Goal: Find specific page/section: Find specific page/section

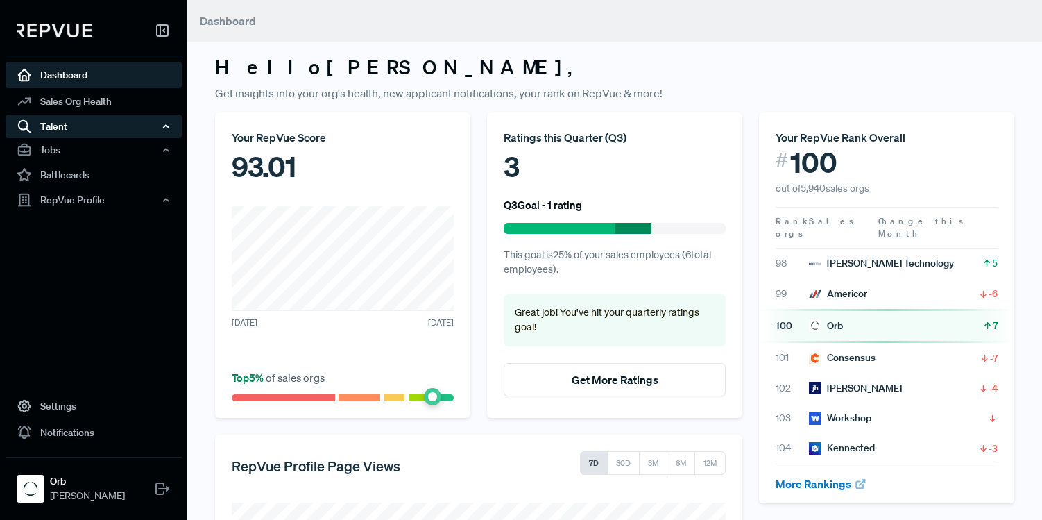
click at [79, 125] on div "Talent" at bounding box center [94, 127] width 176 height 24
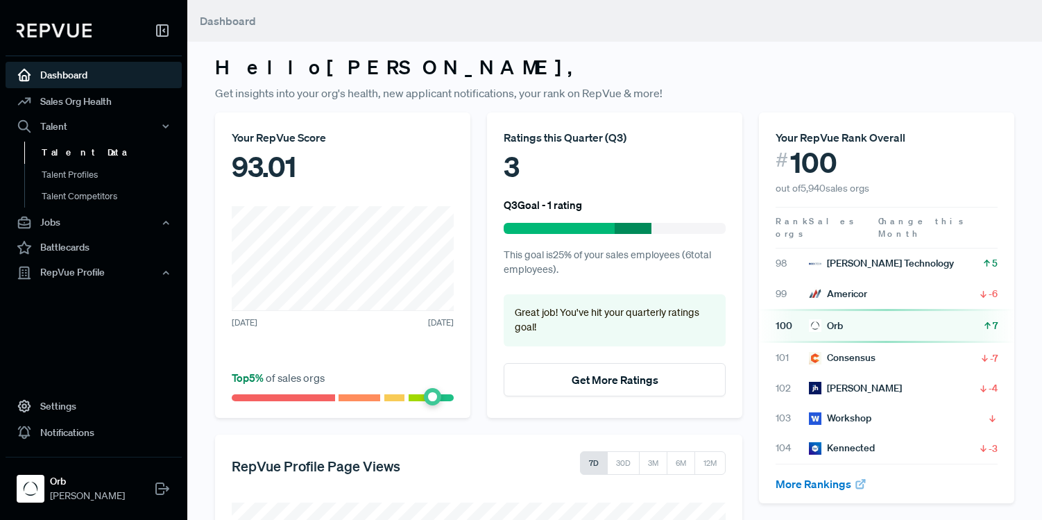
click at [79, 151] on link "Talent Data" at bounding box center [112, 153] width 176 height 22
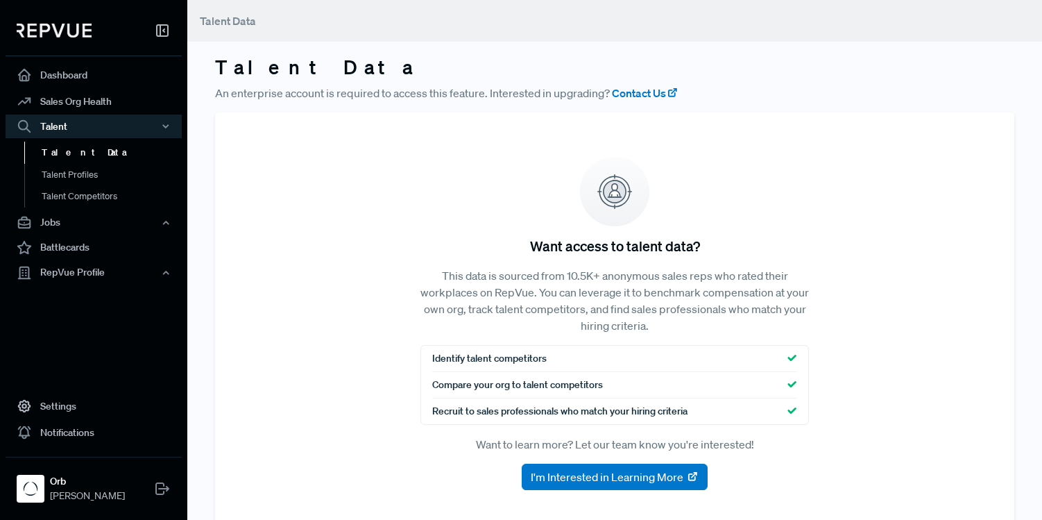
scroll to position [37, 0]
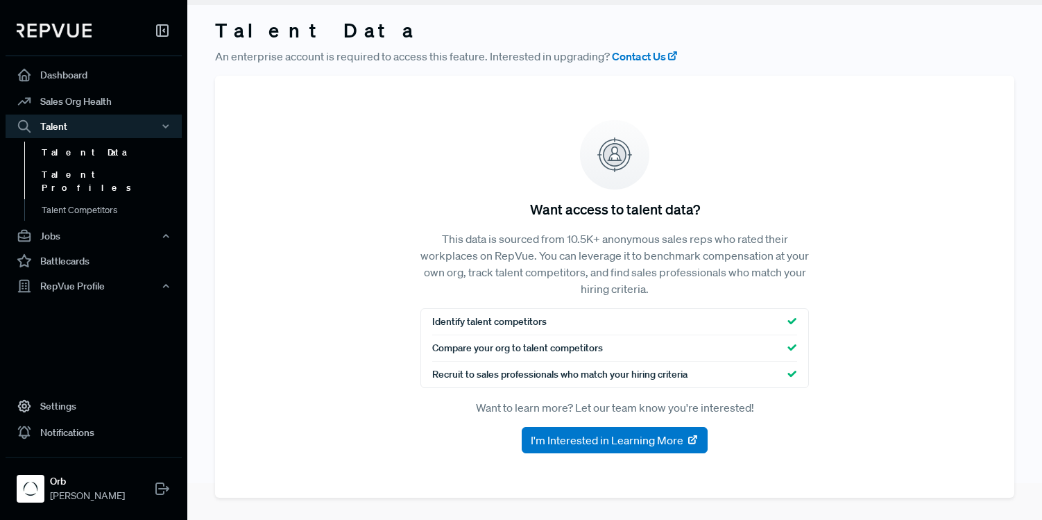
click at [76, 171] on link "Talent Profiles" at bounding box center [112, 180] width 176 height 35
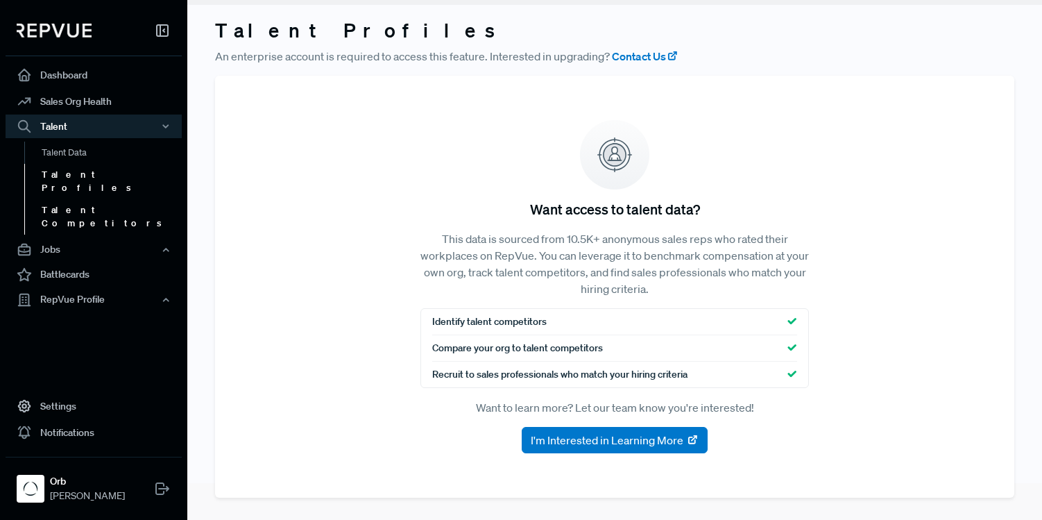
click at [119, 198] on link "Talent Competitors" at bounding box center [112, 215] width 176 height 35
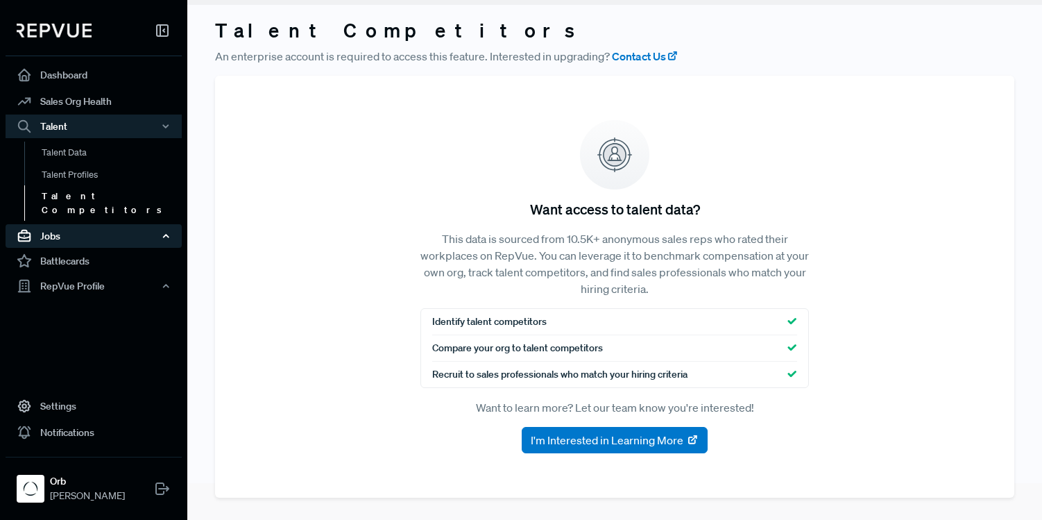
click at [105, 224] on div "Jobs" at bounding box center [94, 236] width 176 height 24
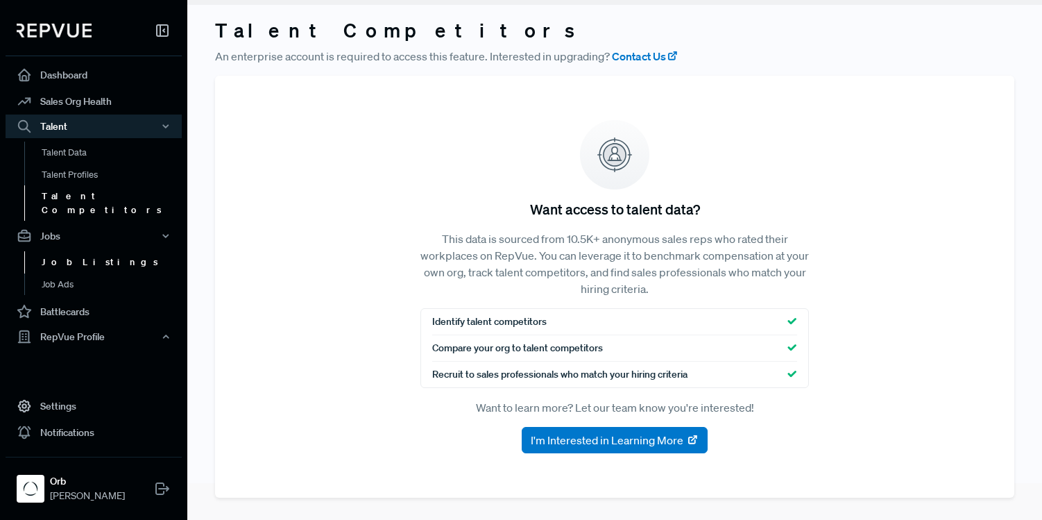
click at [94, 251] on link "Job Listings" at bounding box center [112, 262] width 176 height 22
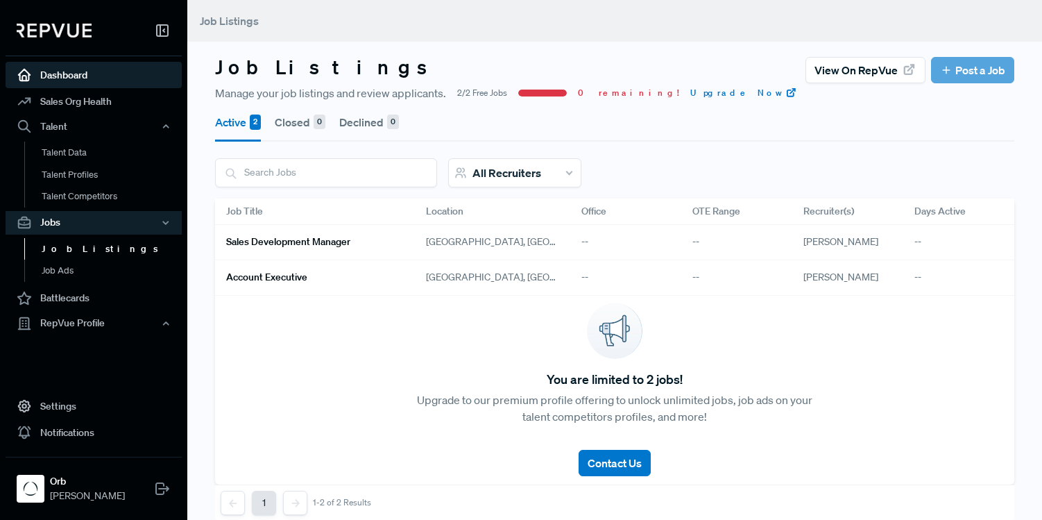
click at [87, 74] on link "Dashboard" at bounding box center [94, 75] width 176 height 26
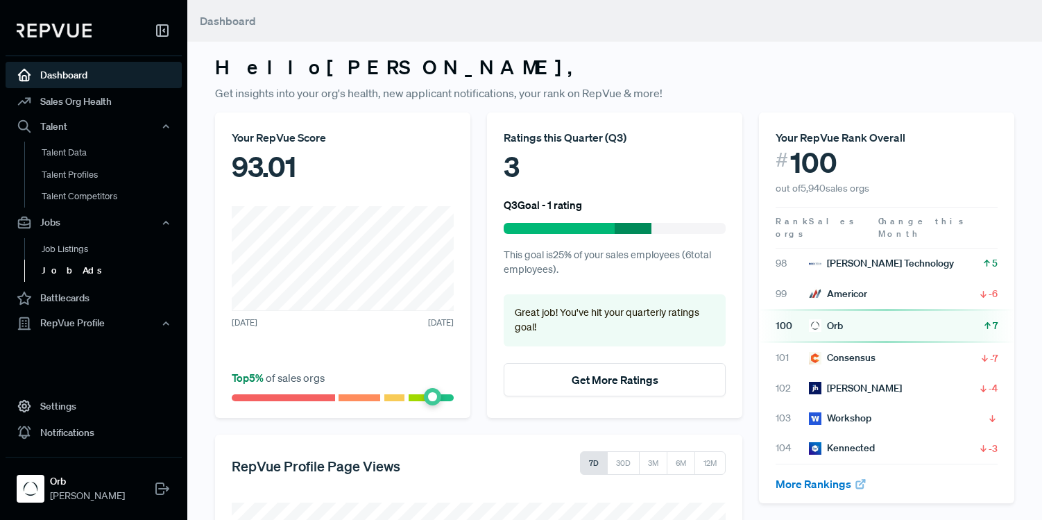
click at [73, 266] on link "Job Ads" at bounding box center [112, 271] width 176 height 22
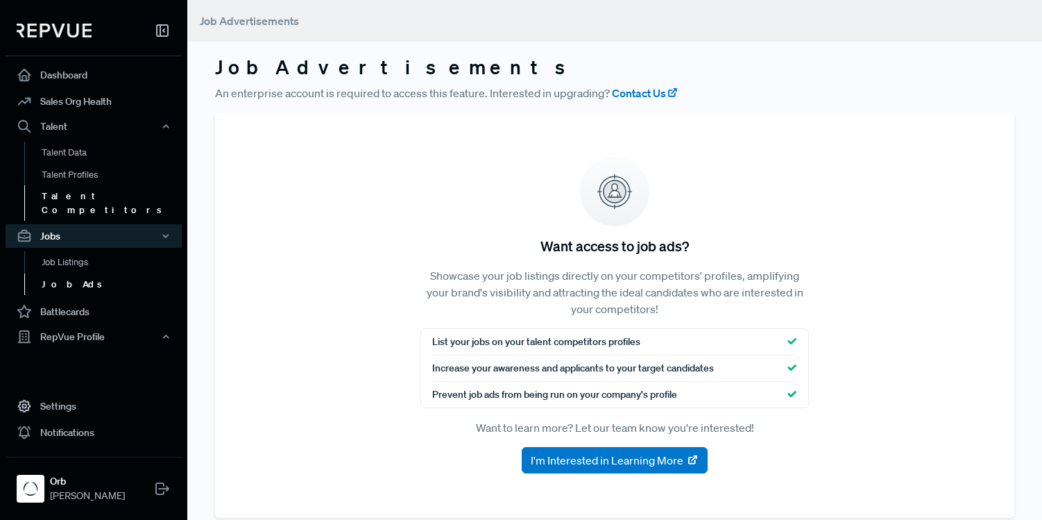
click at [94, 203] on link "Talent Competitors" at bounding box center [112, 202] width 176 height 35
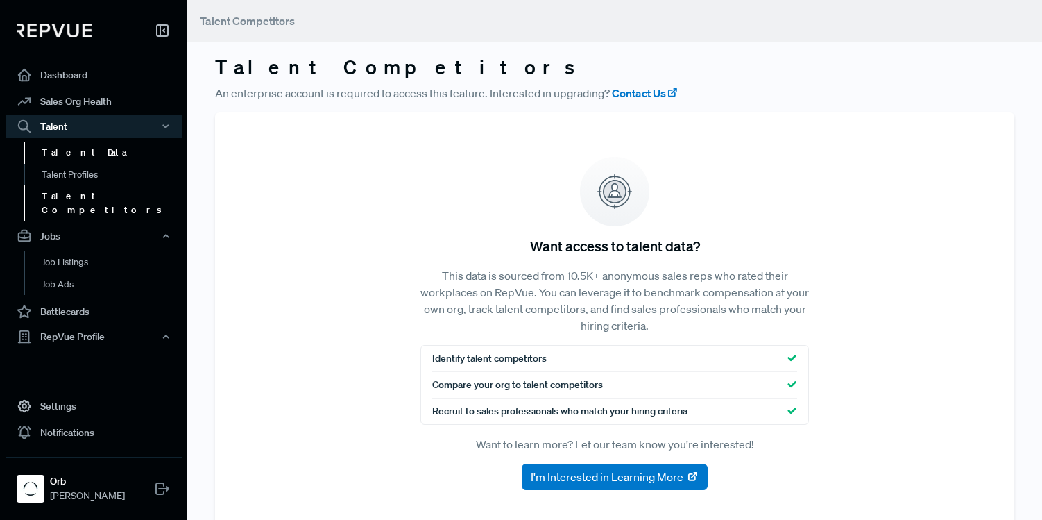
click at [81, 158] on link "Talent Data" at bounding box center [112, 153] width 176 height 22
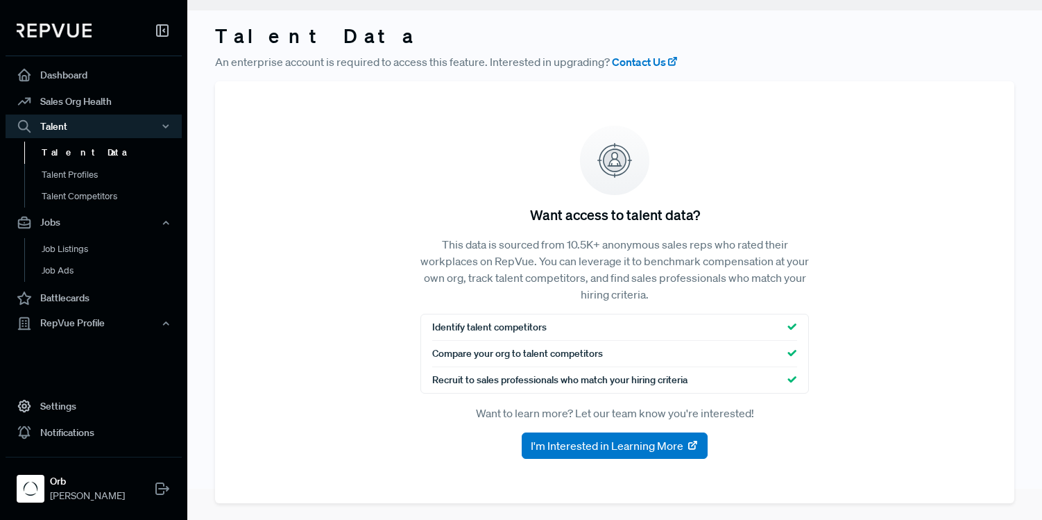
scroll to position [37, 0]
